Goal: Navigation & Orientation: Find specific page/section

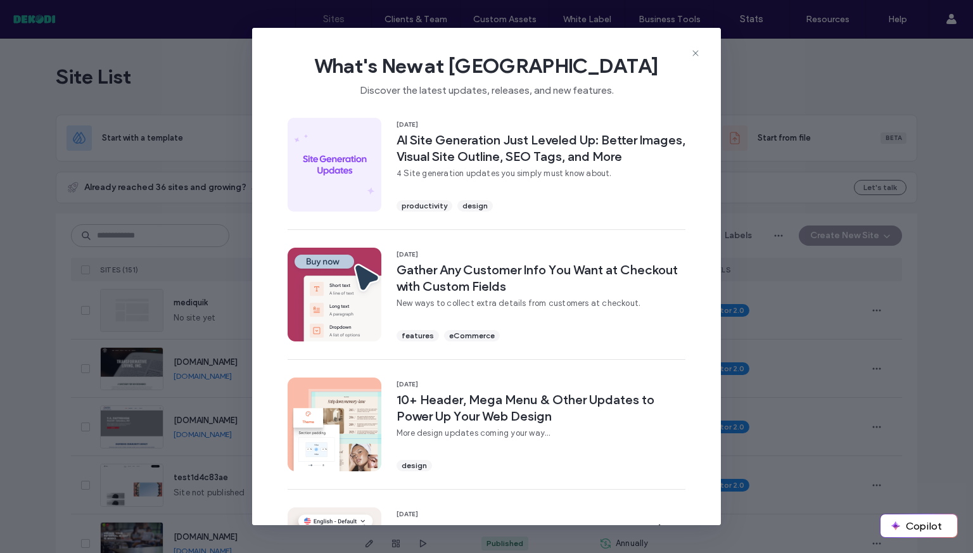
click at [689, 56] on span "What's New at [GEOGRAPHIC_DATA]" at bounding box center [486, 65] width 428 height 25
click at [693, 56] on icon at bounding box center [695, 53] width 10 height 10
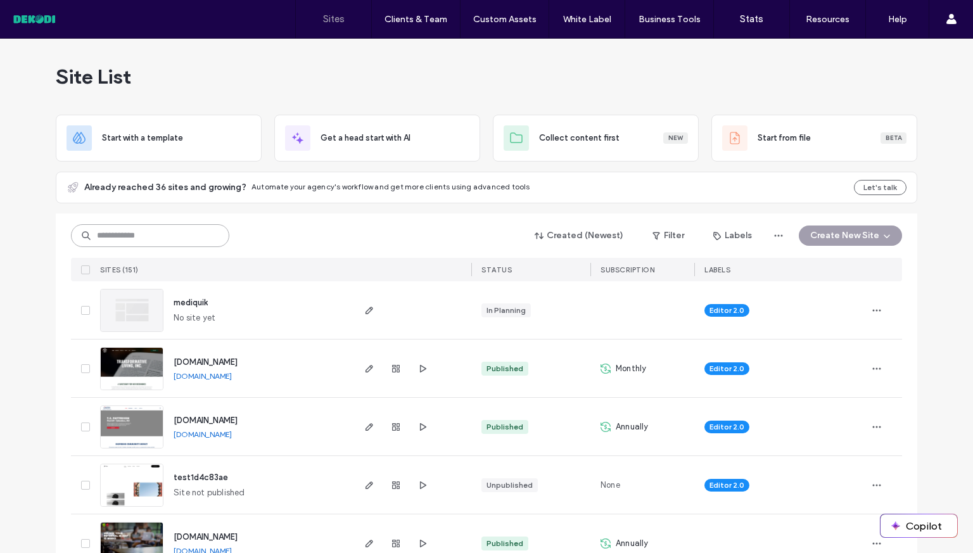
click at [166, 246] on input at bounding box center [150, 235] width 158 height 23
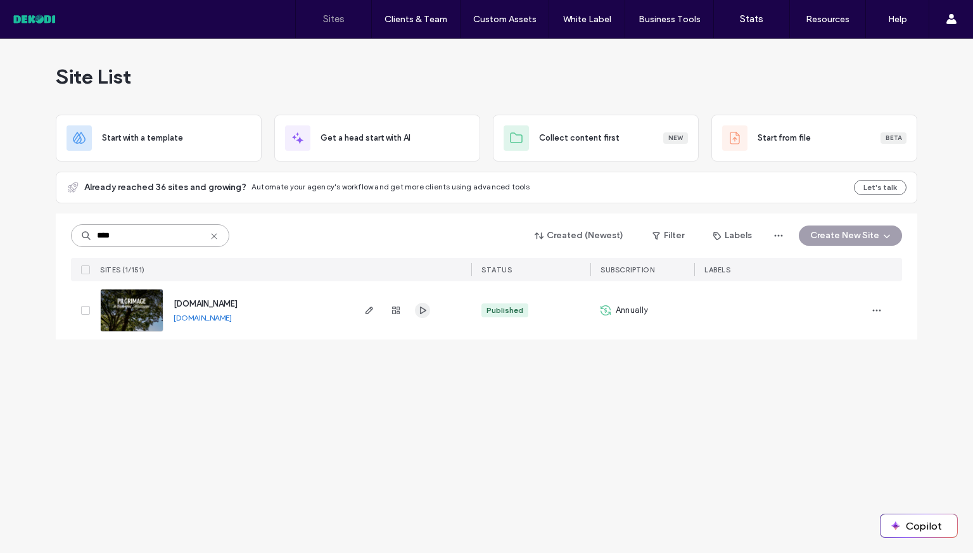
type input "****"
click at [427, 310] on icon "button" at bounding box center [422, 310] width 10 height 10
click at [370, 311] on icon "button" at bounding box center [369, 310] width 10 height 10
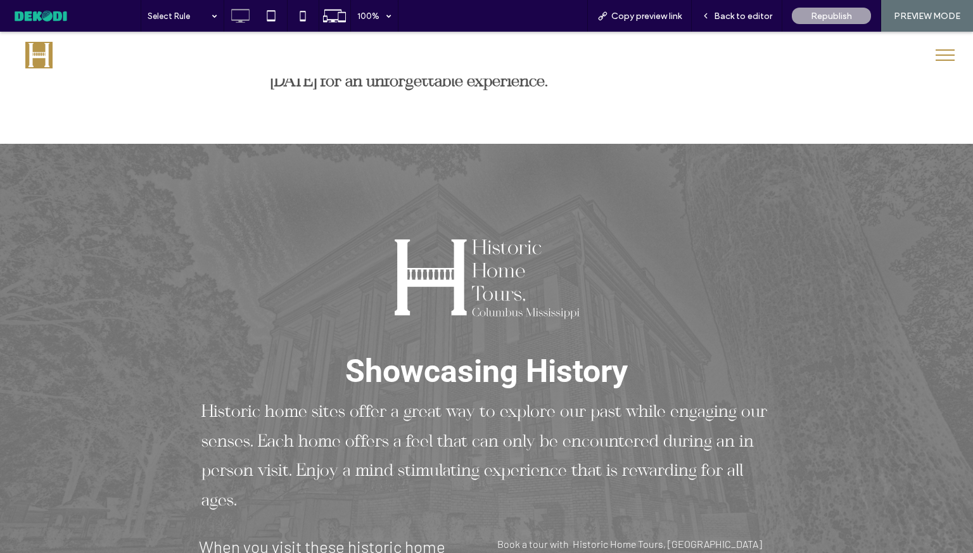
scroll to position [845, 0]
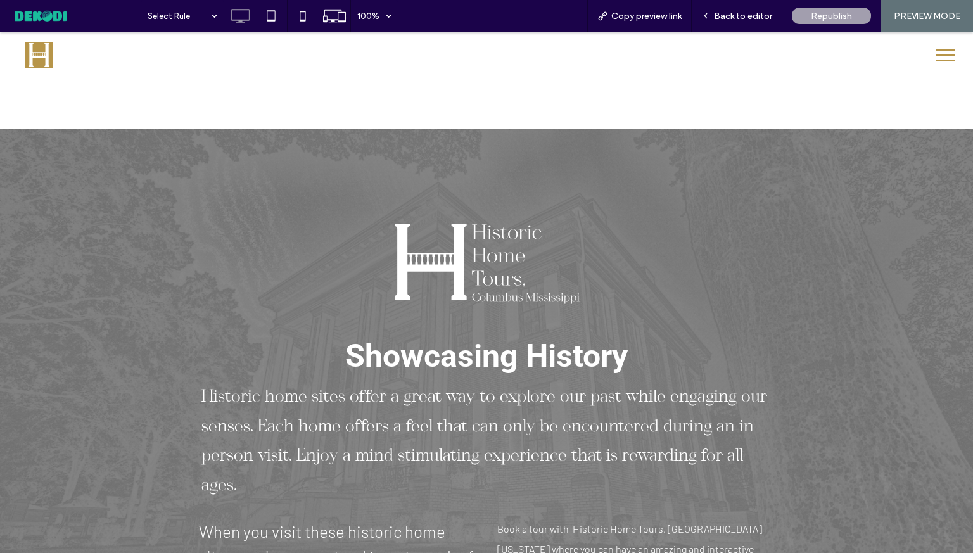
click at [41, 64] on img at bounding box center [38, 55] width 27 height 27
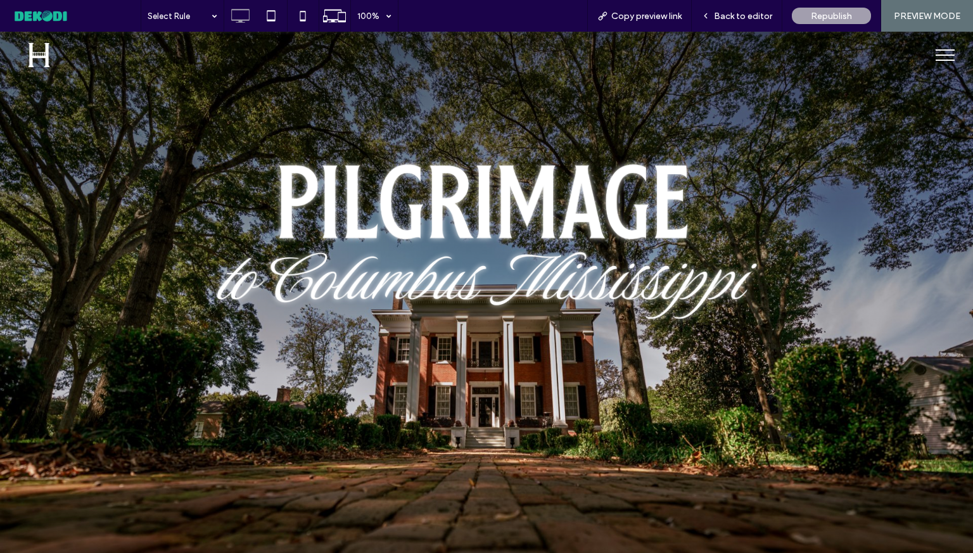
scroll to position [0, 0]
click at [928, 58] on button "menu" at bounding box center [944, 55] width 33 height 33
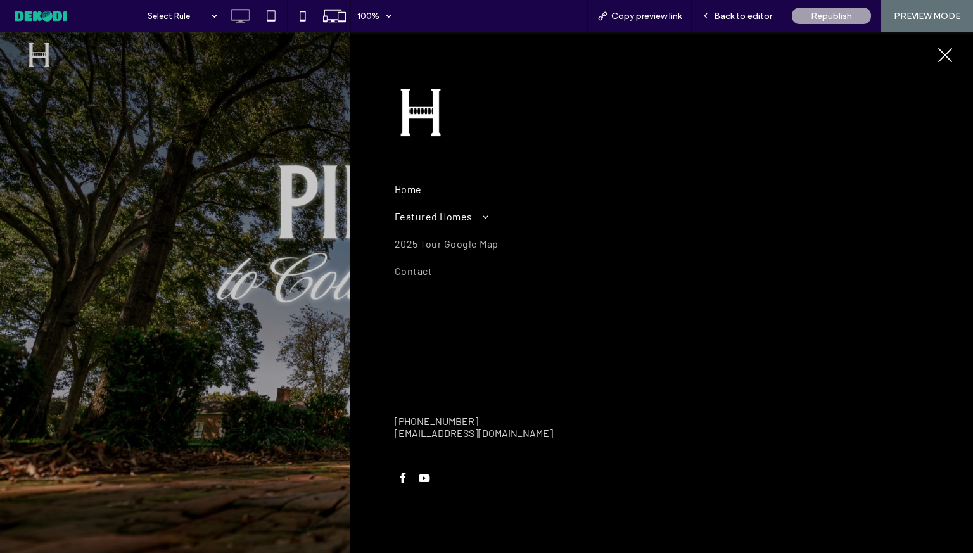
click at [480, 219] on span at bounding box center [480, 217] width 16 height 10
click at [442, 245] on span "Riverview" at bounding box center [425, 242] width 47 height 12
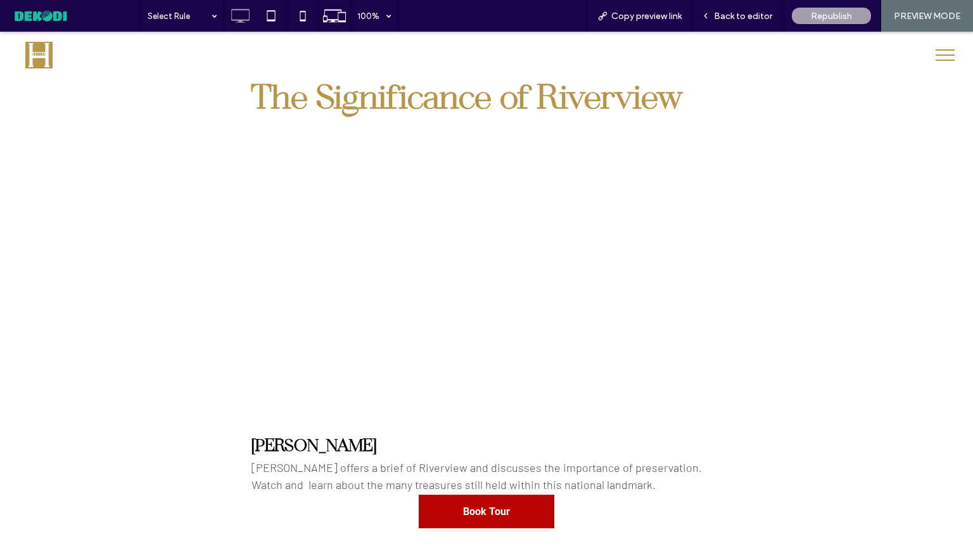
scroll to position [2457, 0]
click at [750, 319] on div "Click To Paste" at bounding box center [787, 284] width 120 height 265
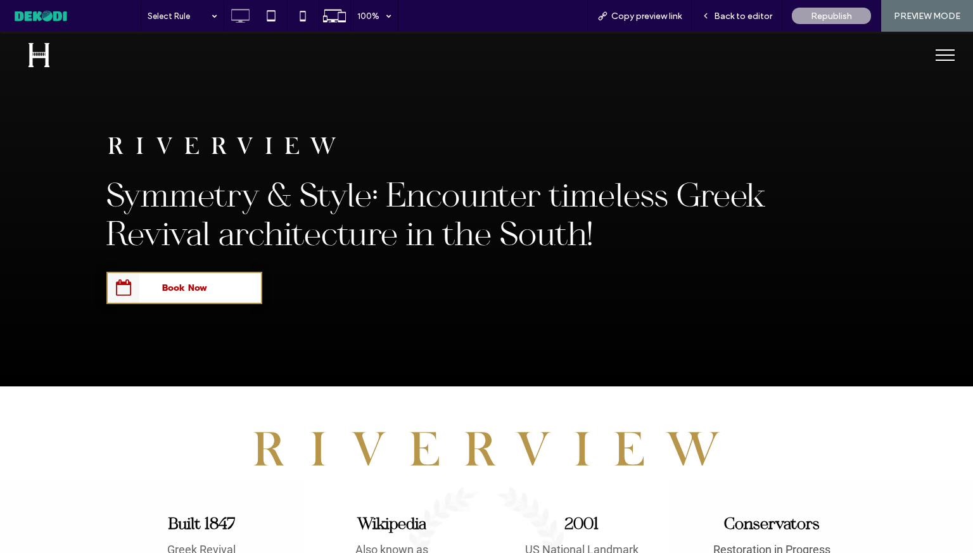
scroll to position [0, 0]
